Goal: Task Accomplishment & Management: Manage account settings

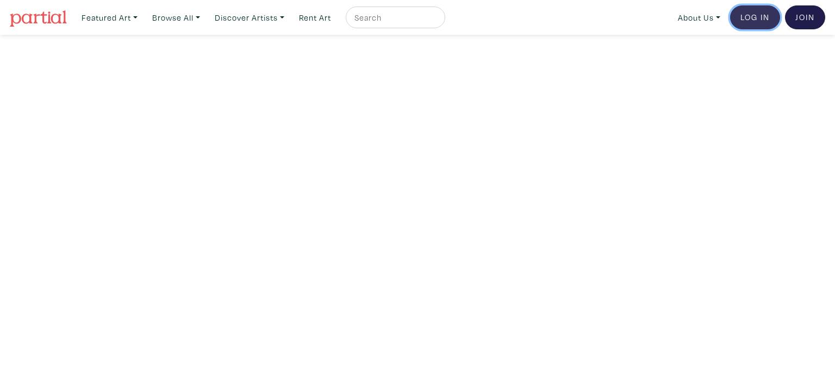
click at [753, 15] on link "Log In" at bounding box center [755, 17] width 50 height 24
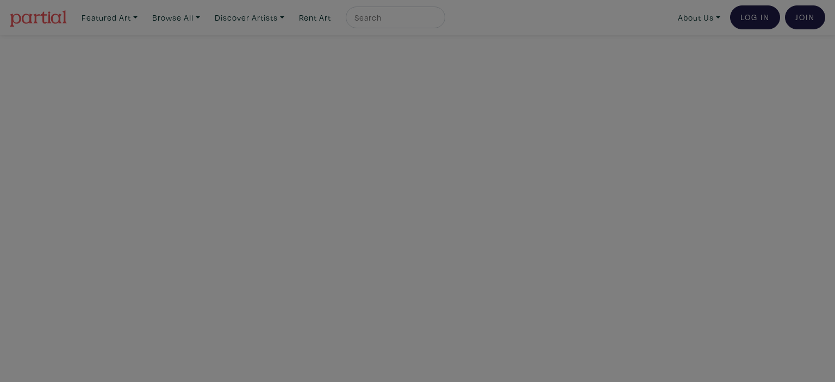
type input "vsaiko@gmail.com"
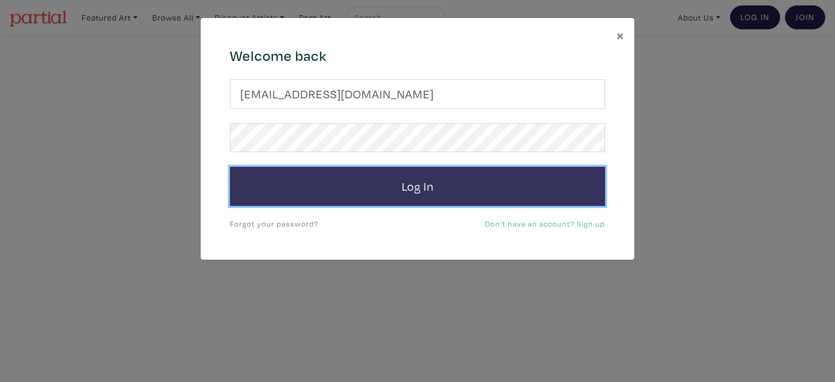
click at [476, 187] on button "Log In" at bounding box center [417, 186] width 375 height 39
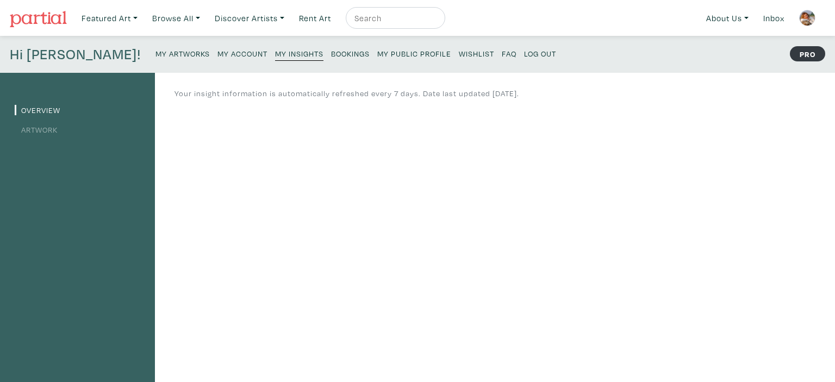
click at [155, 52] on small "My Artworks" at bounding box center [182, 53] width 54 height 10
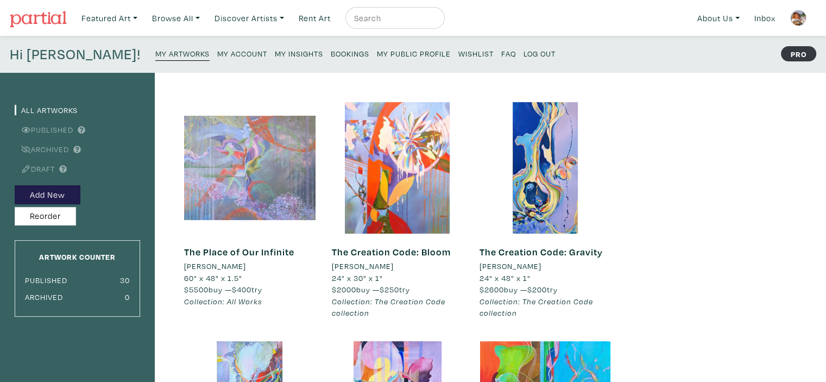
click at [246, 180] on div at bounding box center [249, 167] width 131 height 131
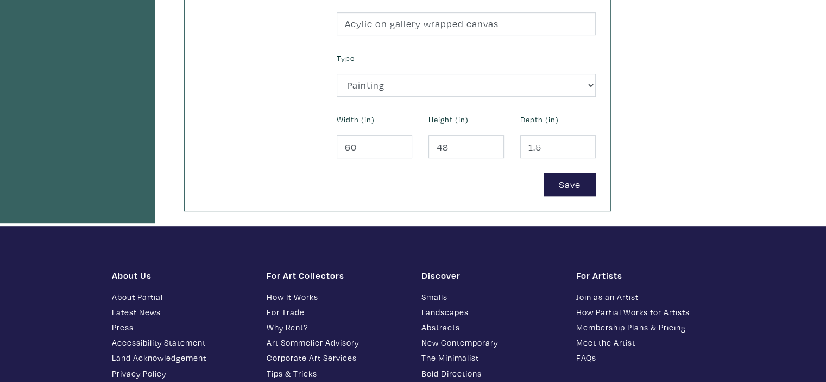
scroll to position [435, 0]
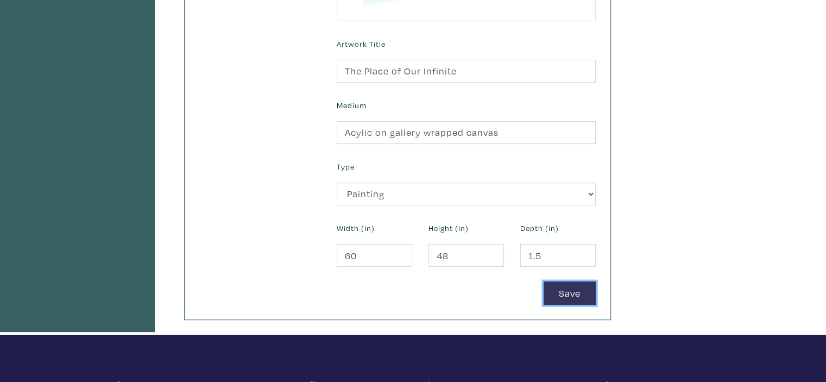
click at [571, 295] on button "Save" at bounding box center [570, 292] width 52 height 23
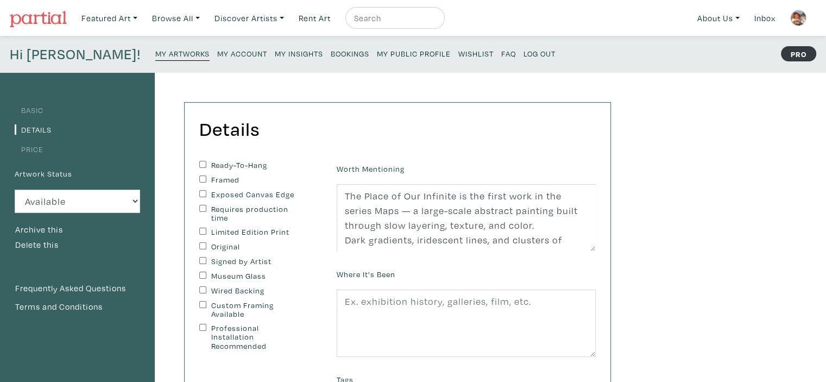
click at [202, 165] on input "Ready-To-Hang" at bounding box center [202, 164] width 7 height 7
checkbox input "true"
click at [201, 191] on input "Exposed Canvas Edge" at bounding box center [202, 193] width 7 height 7
checkbox input "true"
click at [200, 240] on div "Ready-To-Hang Framed Exposed Canvas Edge Requires production time Limited Editi…" at bounding box center [259, 256] width 121 height 190
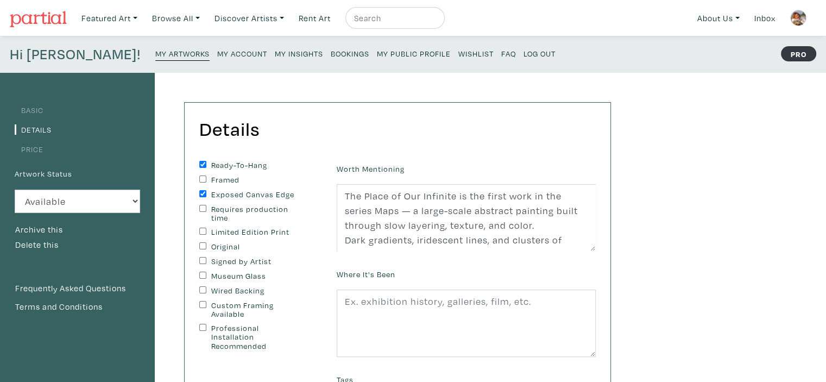
click at [200, 260] on input "Signed by Artist" at bounding box center [202, 260] width 7 height 7
checkbox input "true"
click at [202, 292] on input "Wired Backing" at bounding box center [202, 289] width 7 height 7
checkbox input "true"
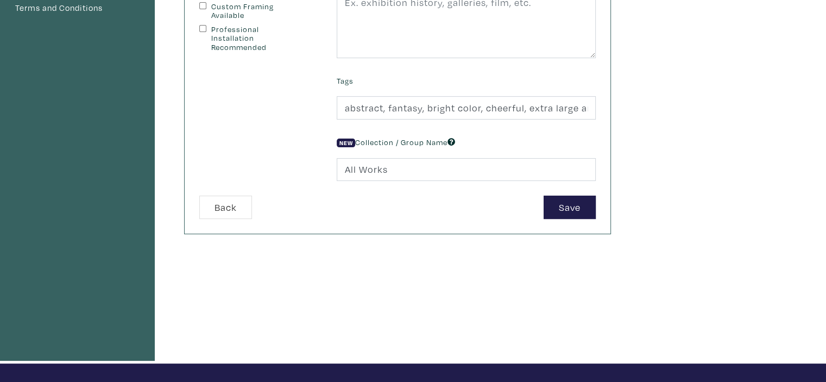
scroll to position [326, 0]
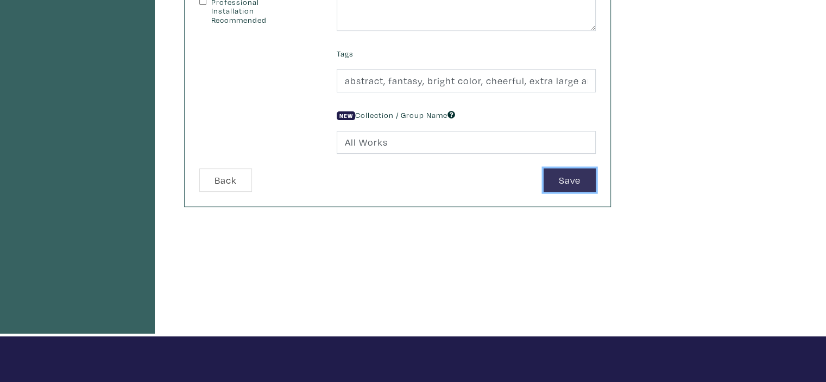
click at [565, 182] on button "Save" at bounding box center [570, 179] width 52 height 23
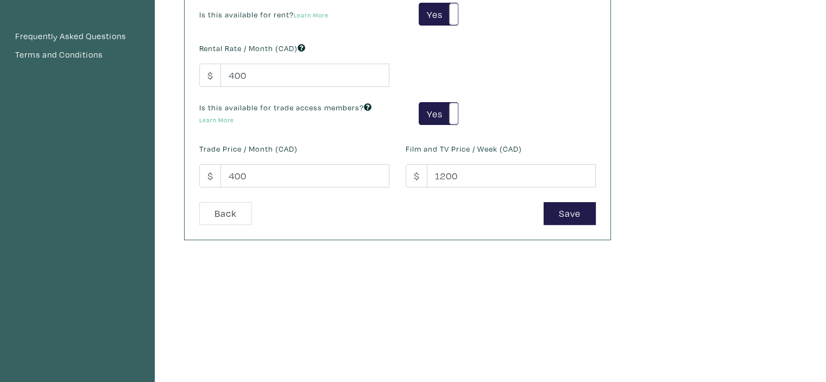
scroll to position [272, 0]
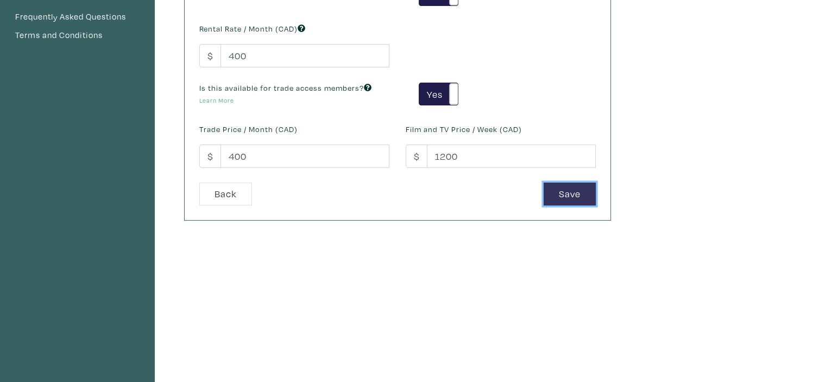
click at [573, 196] on button "Save" at bounding box center [570, 194] width 52 height 23
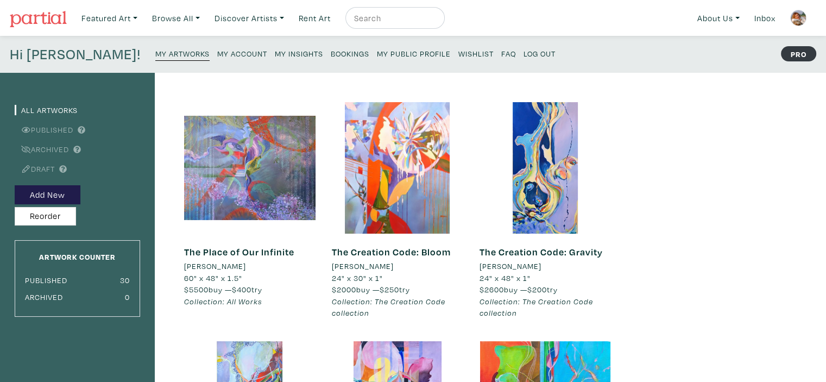
click at [795, 17] on img at bounding box center [799, 18] width 16 height 16
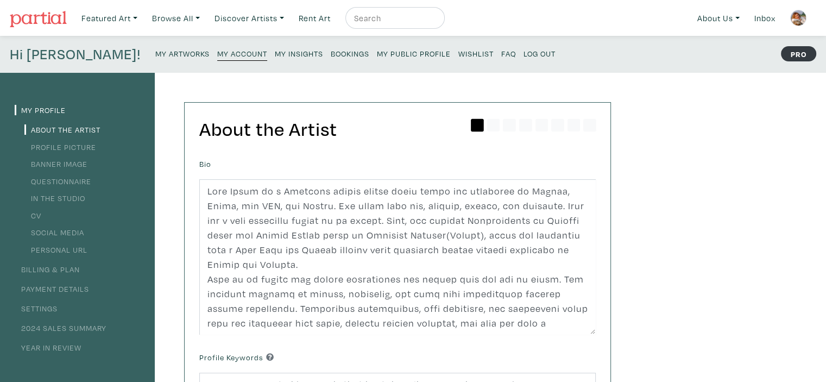
click at [524, 47] on link "Log Out" at bounding box center [540, 53] width 32 height 15
